Goal: Information Seeking & Learning: Learn about a topic

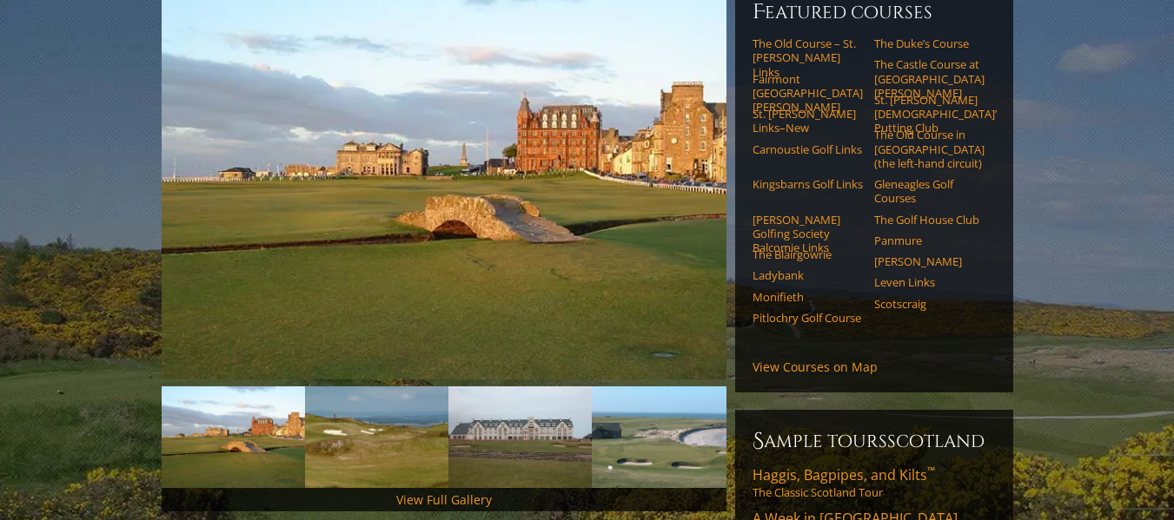
scroll to position [272, 0]
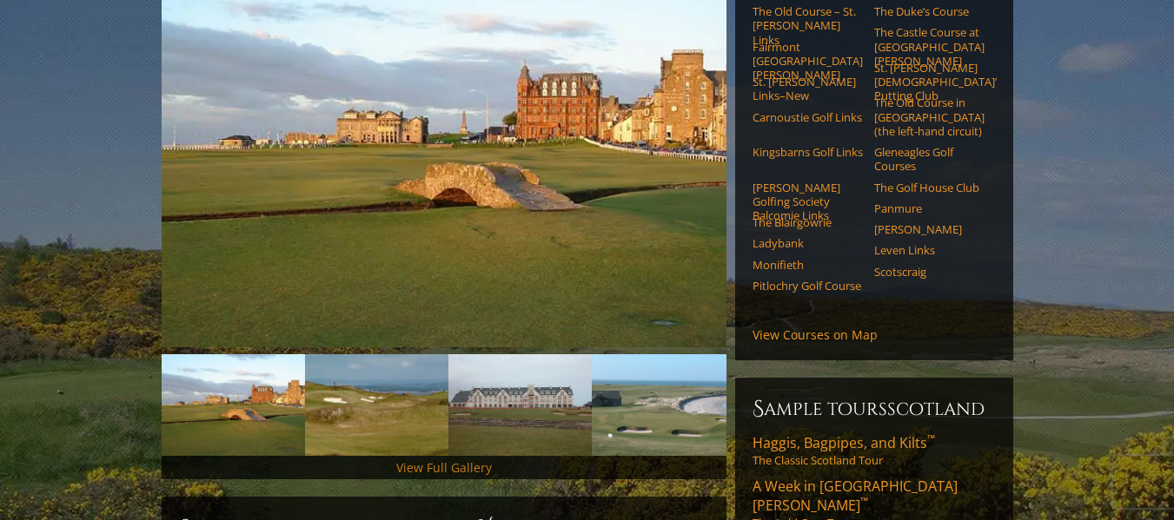
click at [447, 460] on link "View Full Gallery" at bounding box center [444, 468] width 96 height 17
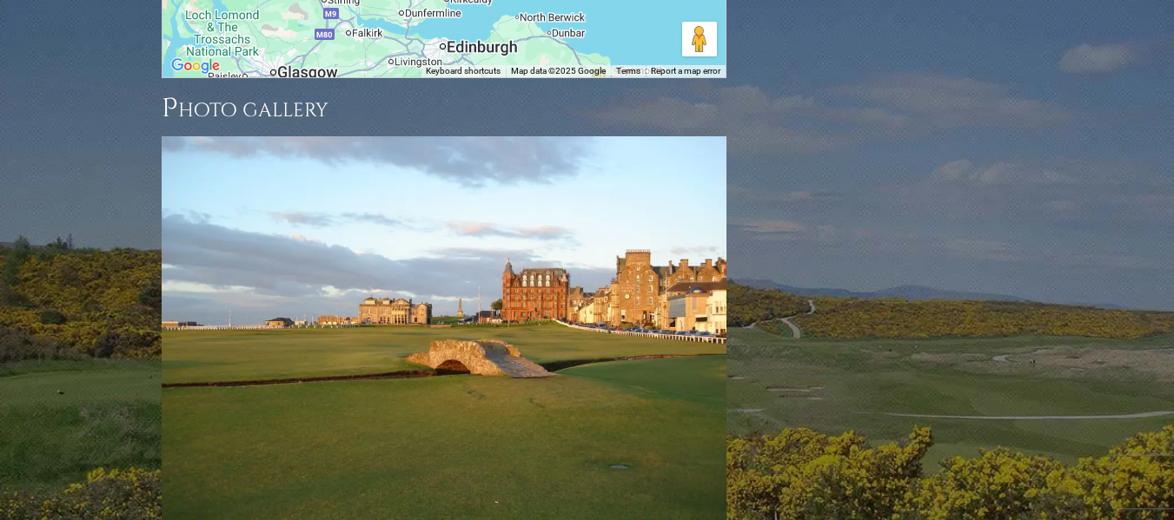
scroll to position [2588, 0]
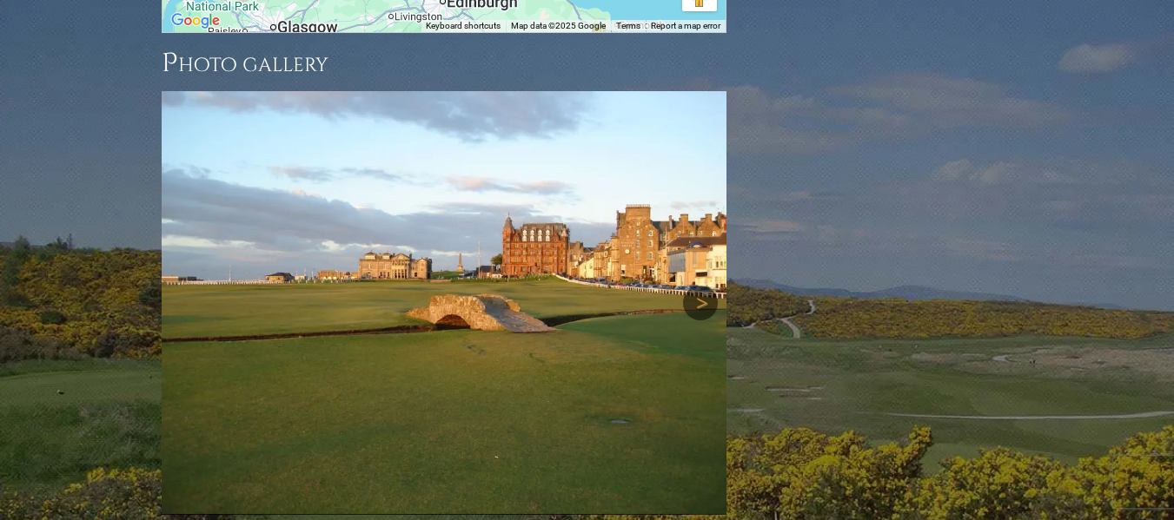
click at [703, 286] on link "Next" at bounding box center [700, 303] width 35 height 35
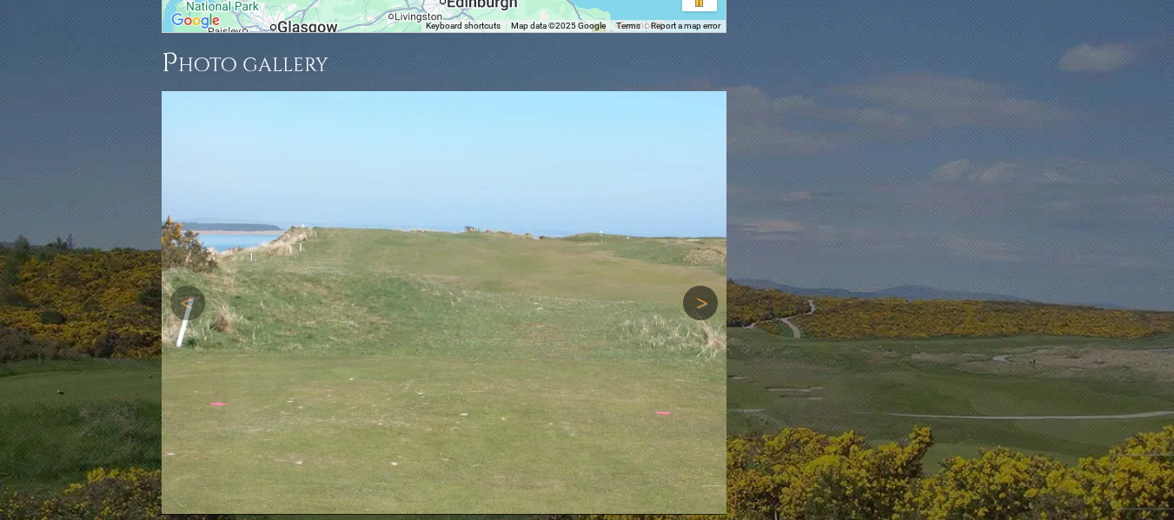
click at [703, 286] on link "Next" at bounding box center [700, 303] width 35 height 35
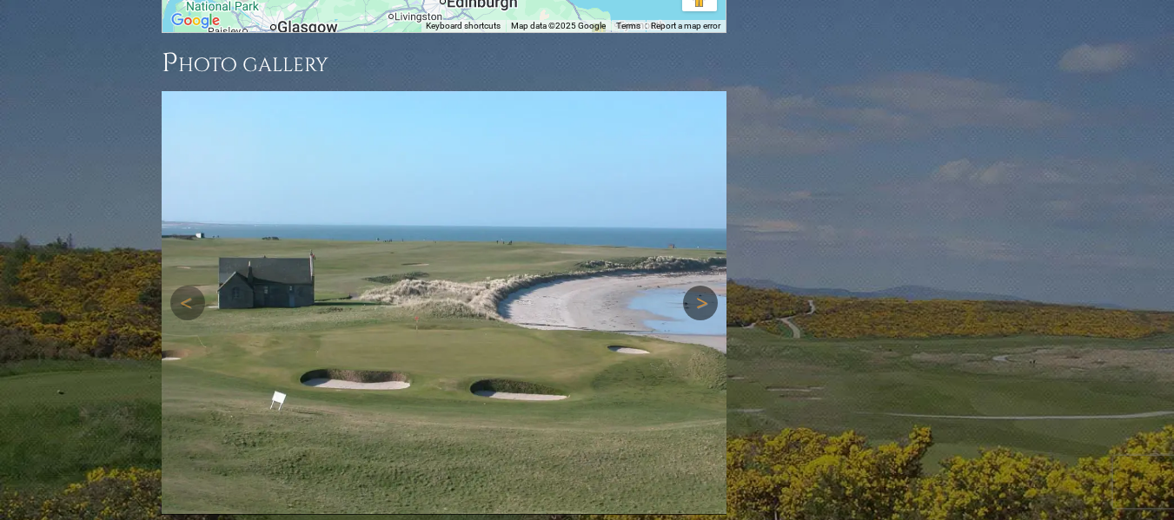
click at [703, 286] on link "Next" at bounding box center [700, 303] width 35 height 35
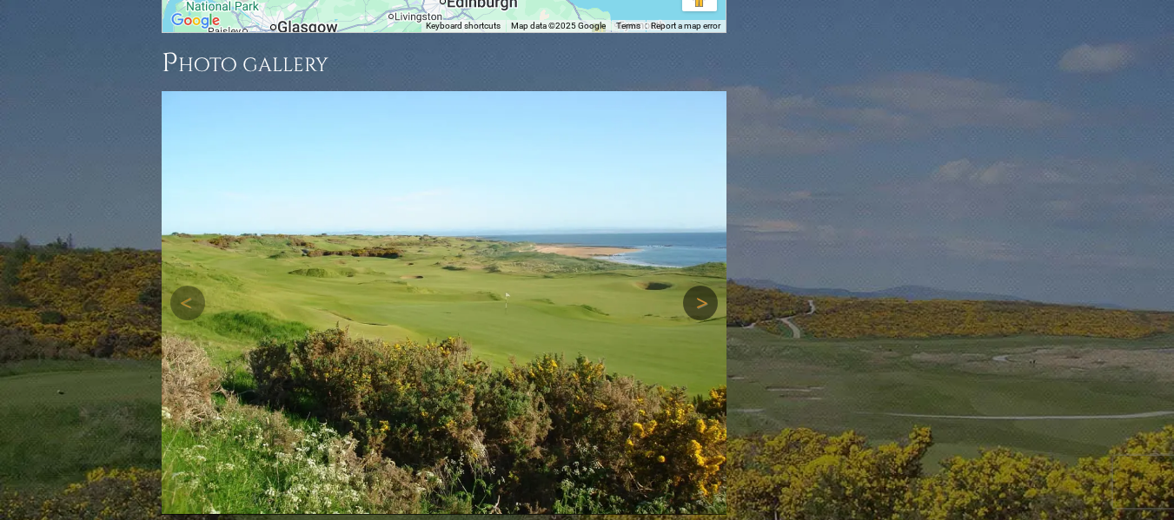
click at [703, 286] on link "Next" at bounding box center [700, 303] width 35 height 35
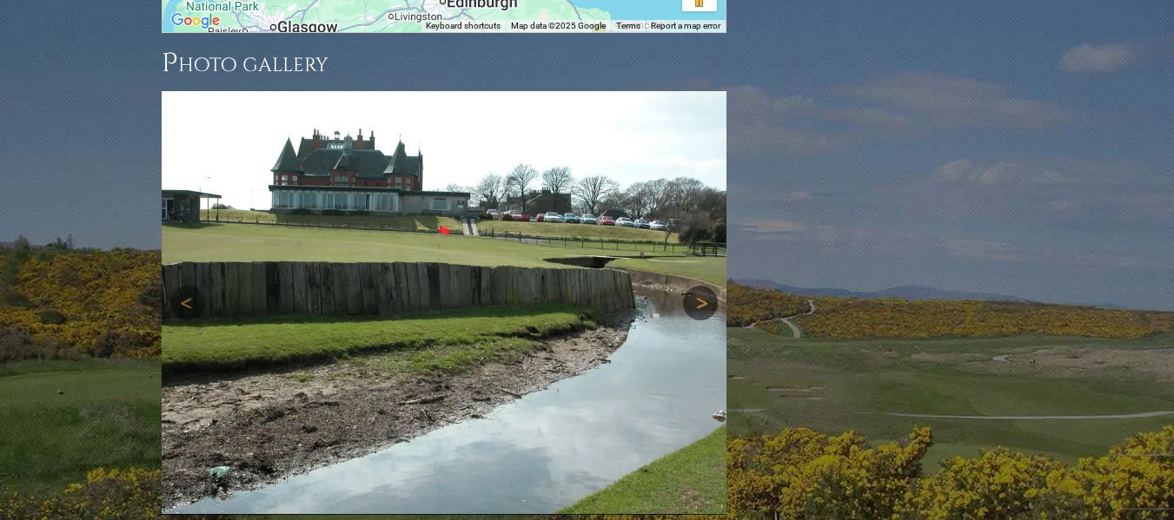
click at [703, 286] on link "Next" at bounding box center [700, 303] width 35 height 35
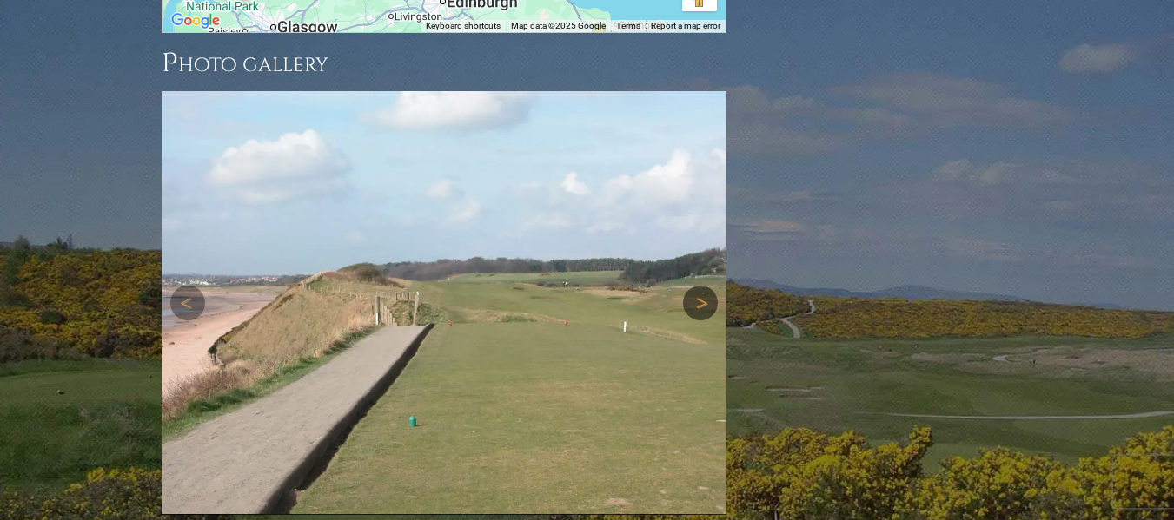
click at [703, 286] on link "Next" at bounding box center [700, 303] width 35 height 35
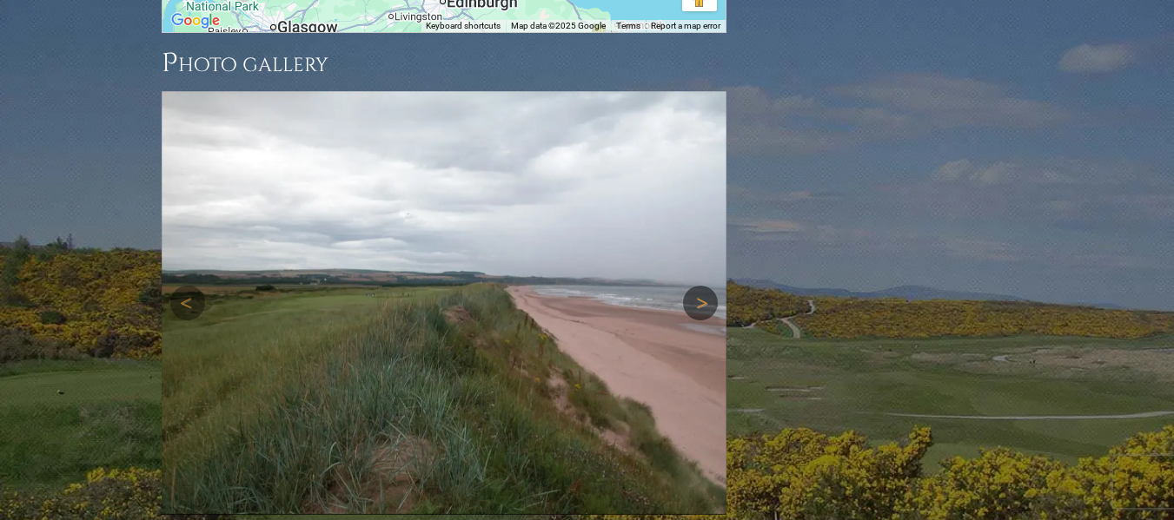
click at [703, 286] on link "Next" at bounding box center [700, 303] width 35 height 35
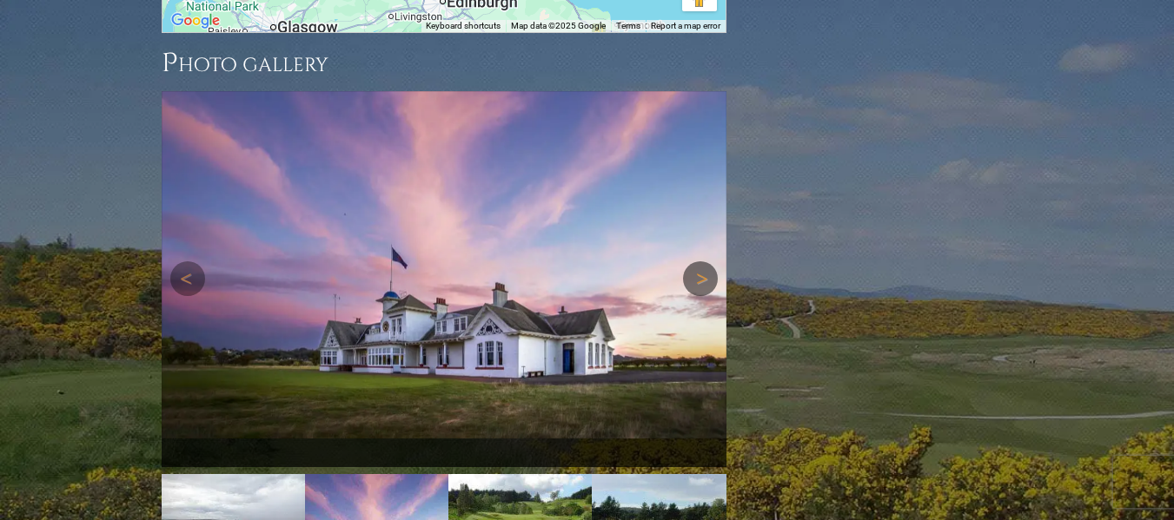
click at [703, 210] on img at bounding box center [444, 265] width 565 height 348
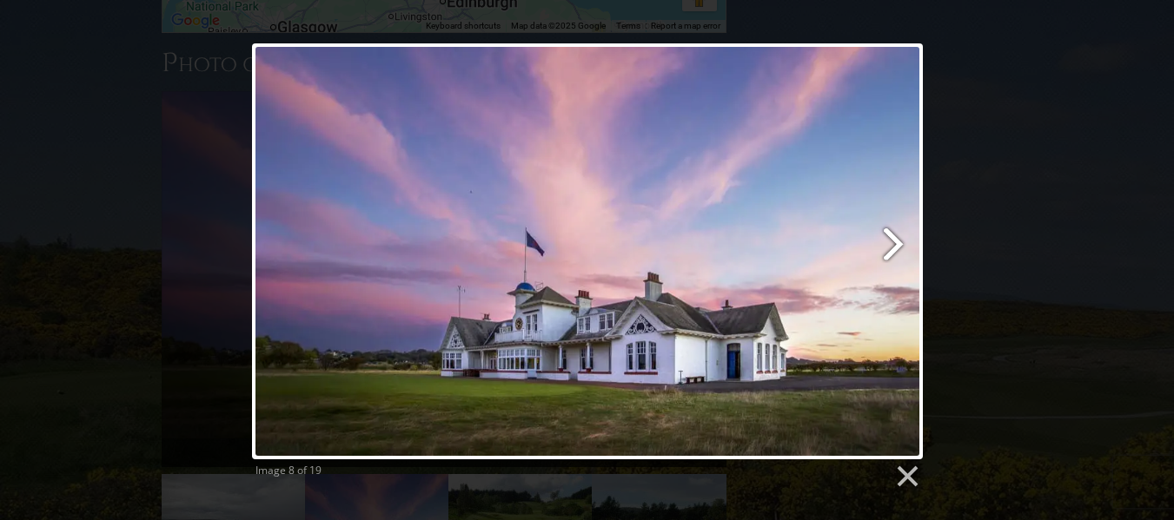
click at [891, 248] on link at bounding box center [707, 251] width 429 height 416
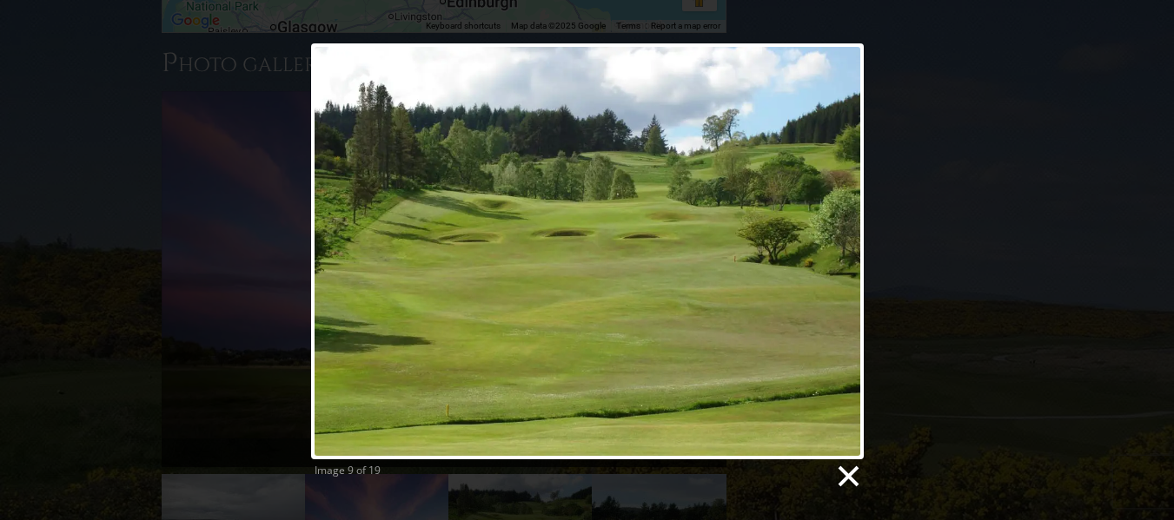
click at [848, 479] on link at bounding box center [847, 477] width 26 height 26
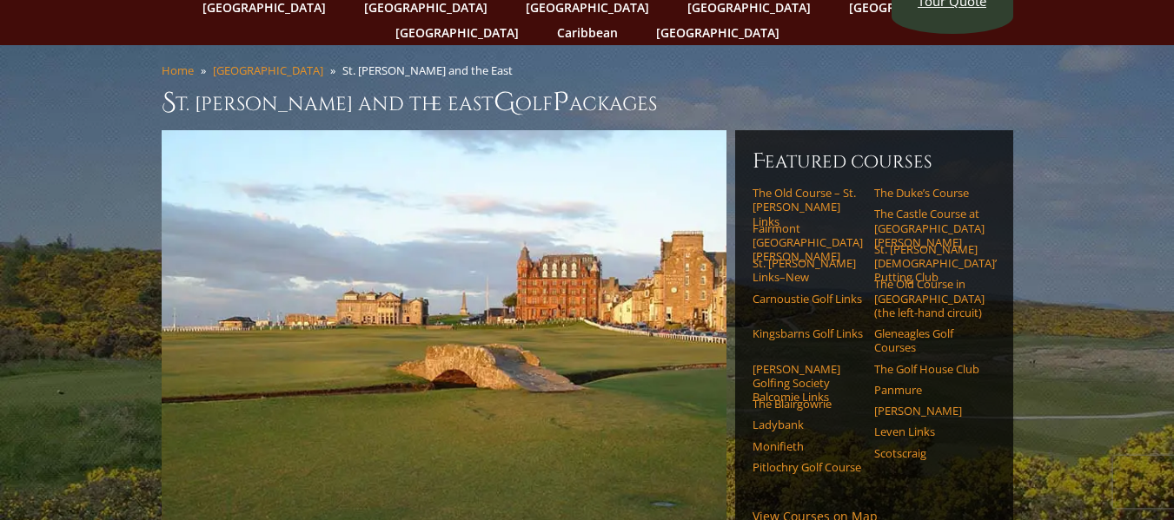
scroll to position [0, 0]
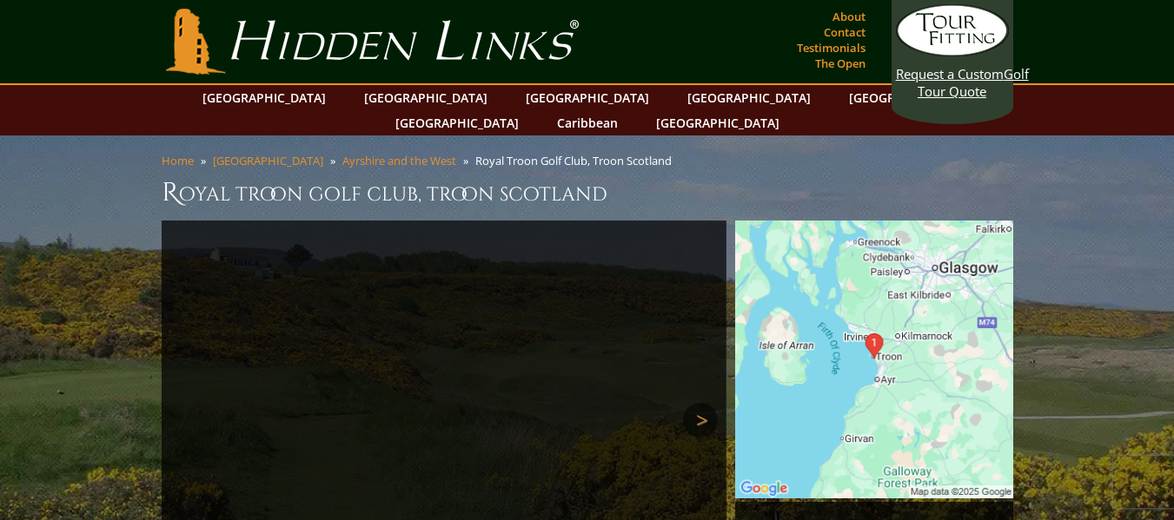
click at [705, 403] on link "Next" at bounding box center [700, 420] width 35 height 35
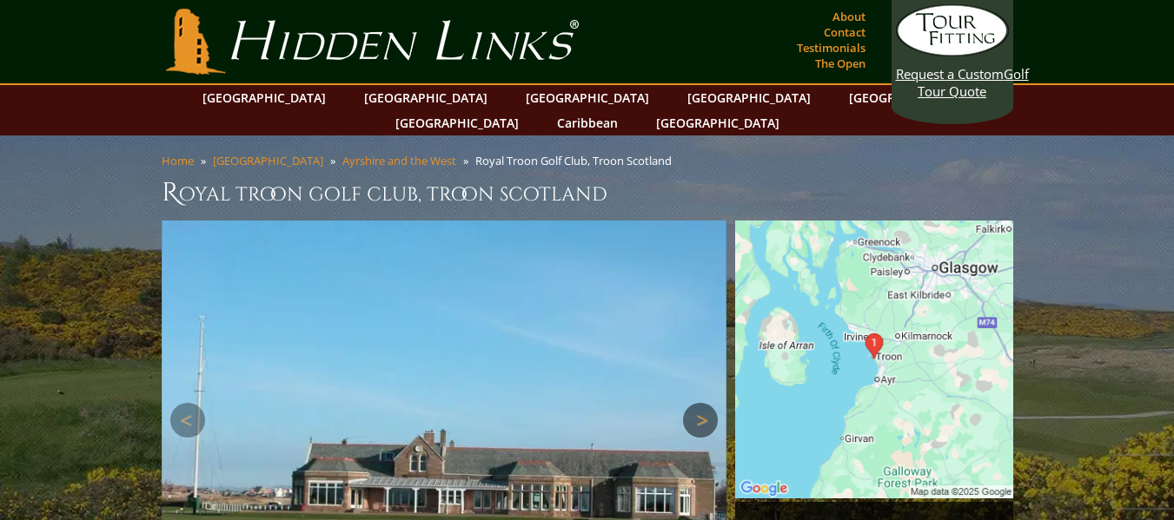
click at [705, 403] on link "Next" at bounding box center [700, 420] width 35 height 35
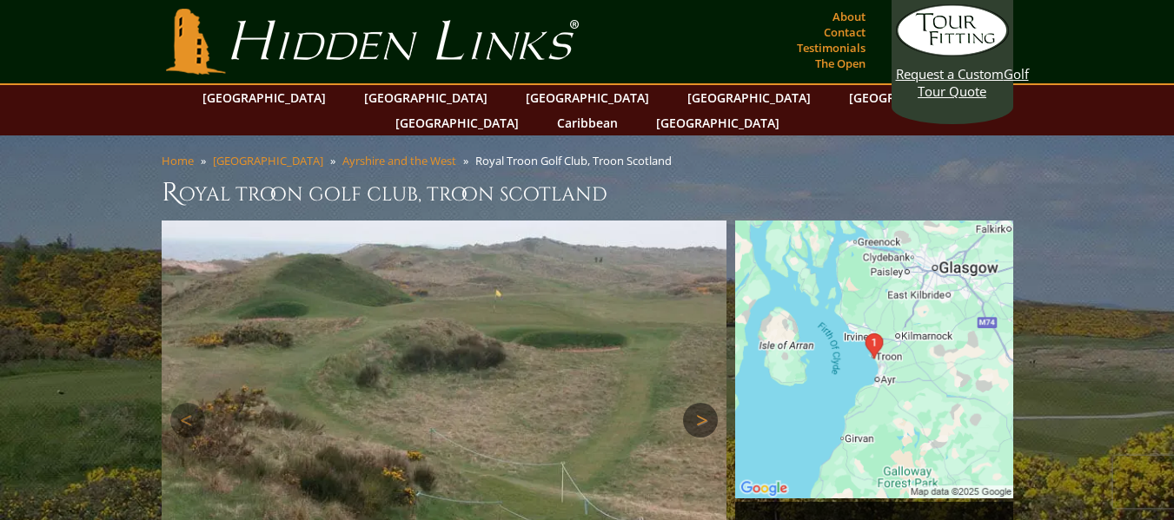
click at [705, 403] on link "Next" at bounding box center [700, 420] width 35 height 35
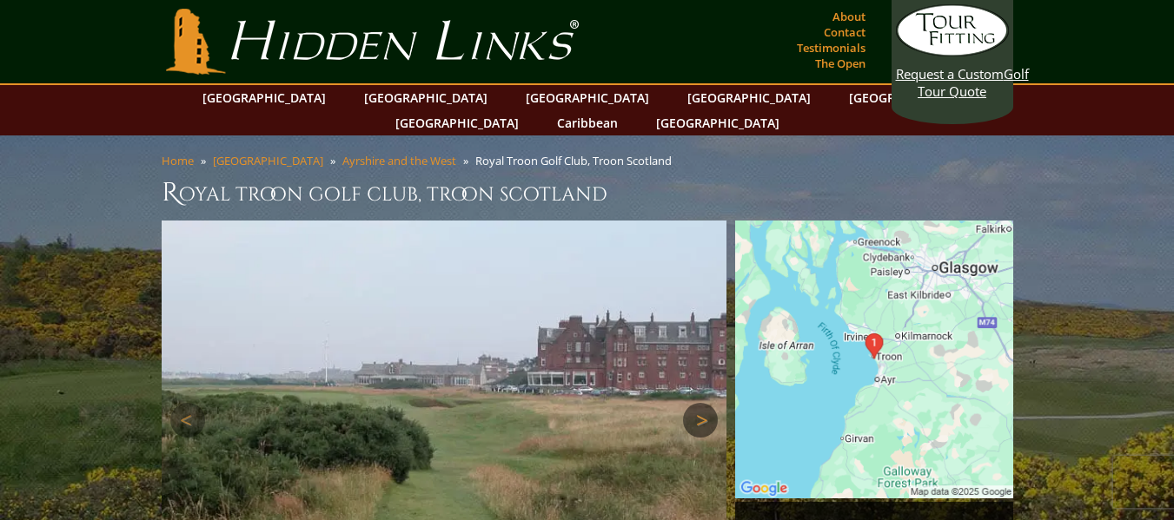
click at [705, 403] on link "Next" at bounding box center [700, 420] width 35 height 35
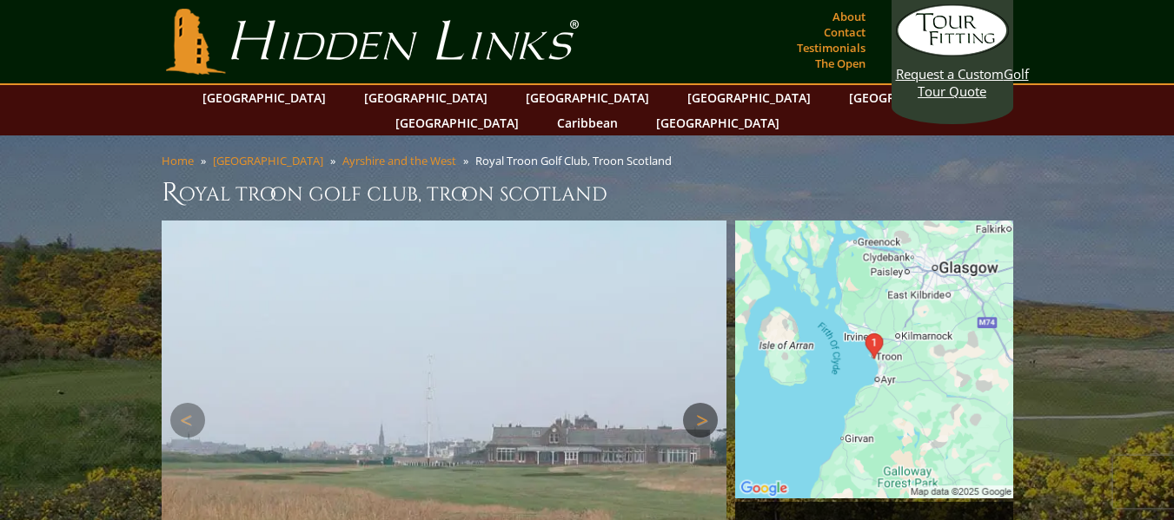
click at [705, 403] on link "Next" at bounding box center [700, 420] width 35 height 35
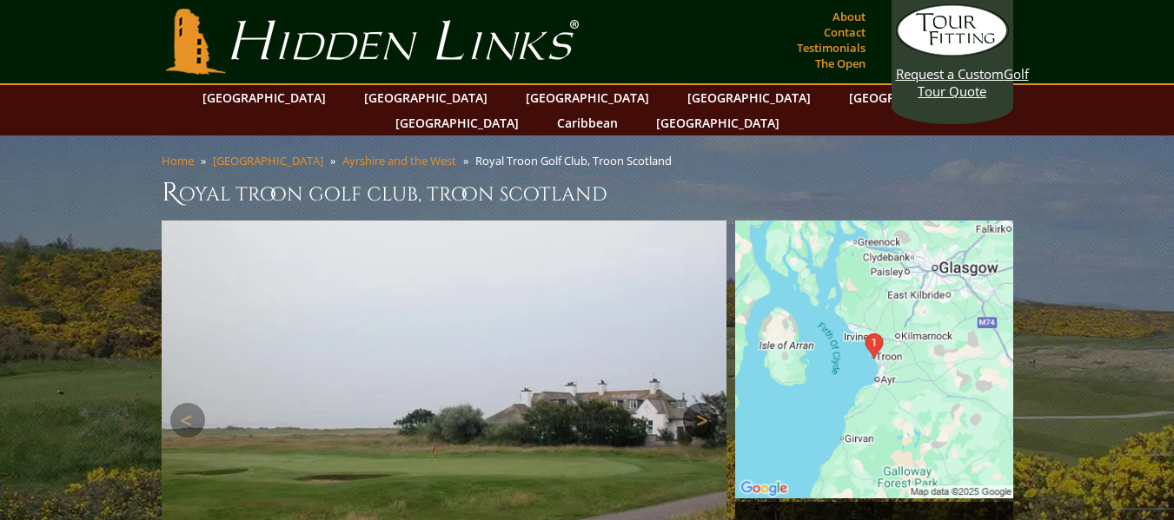
click at [705, 403] on link "Next" at bounding box center [700, 420] width 35 height 35
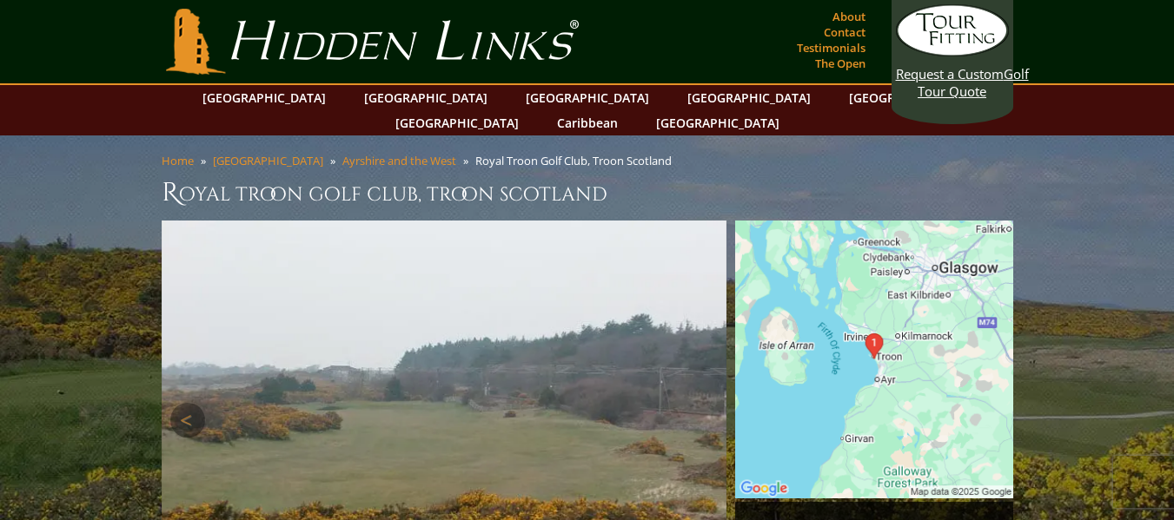
click at [705, 403] on link "Next" at bounding box center [700, 420] width 35 height 35
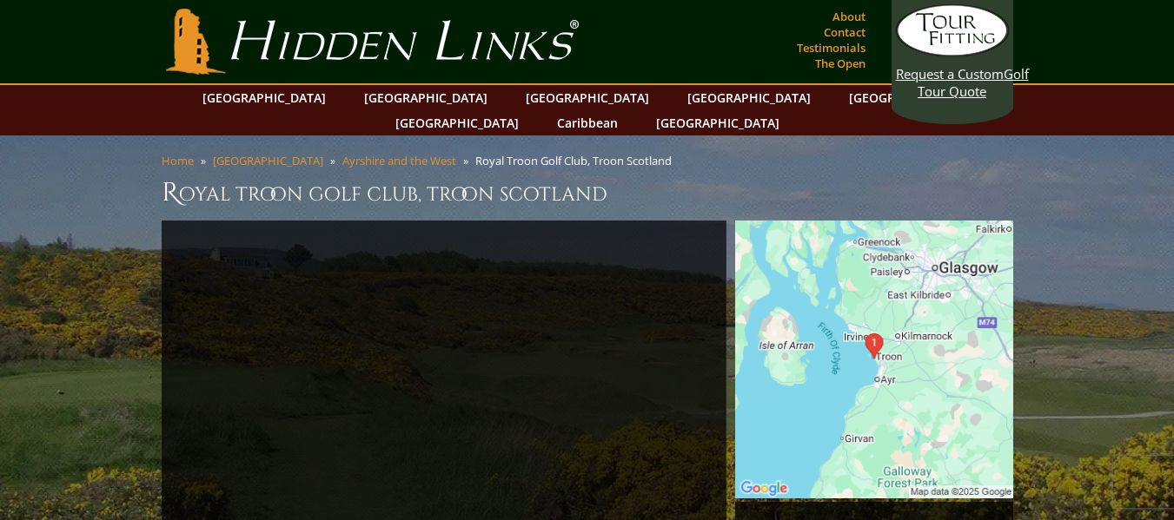
click at [944, 401] on img at bounding box center [874, 360] width 278 height 278
